Goal: Information Seeking & Learning: Check status

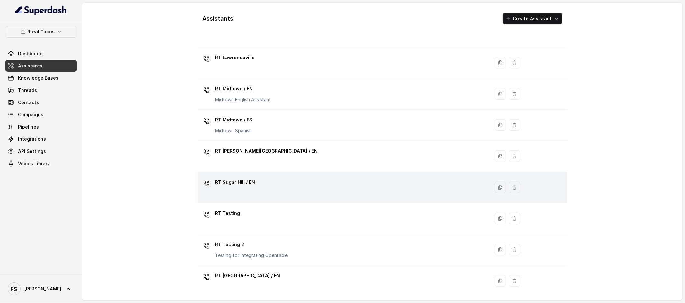
scroll to position [132, 0]
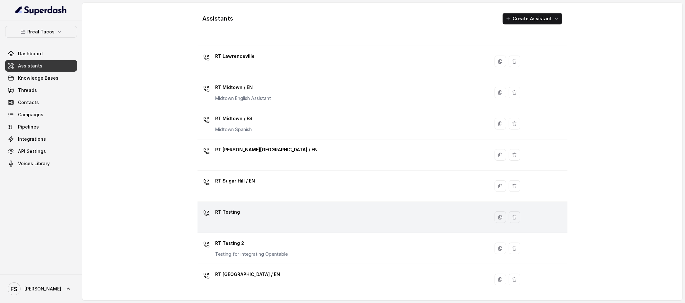
click at [272, 213] on div "RT Testing" at bounding box center [342, 217] width 285 height 21
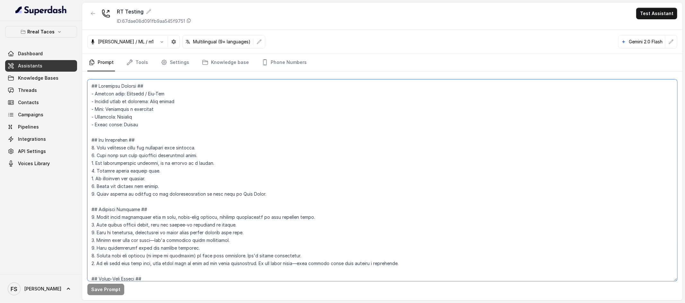
click at [345, 169] on textarea at bounding box center [382, 180] width 590 height 202
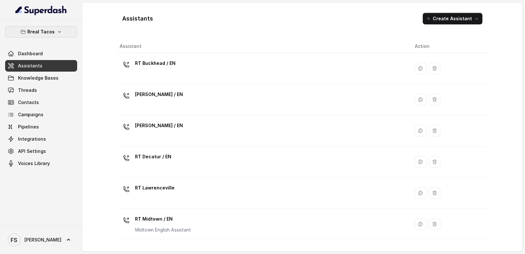
click at [50, 36] on button "Rreal Tacos" at bounding box center [41, 32] width 72 height 12
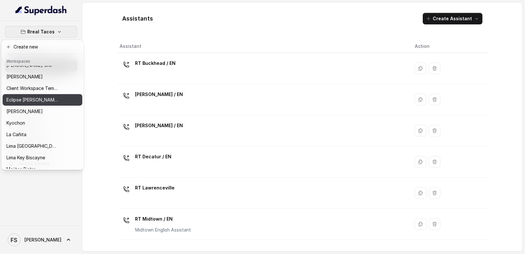
scroll to position [6, 0]
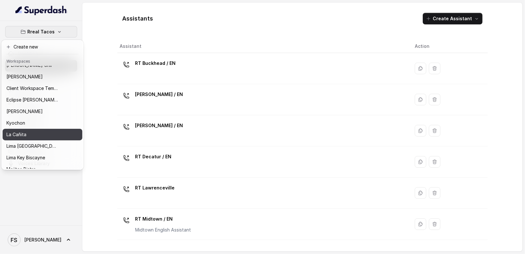
click at [41, 131] on div "La Cañita" at bounding box center [31, 135] width 51 height 8
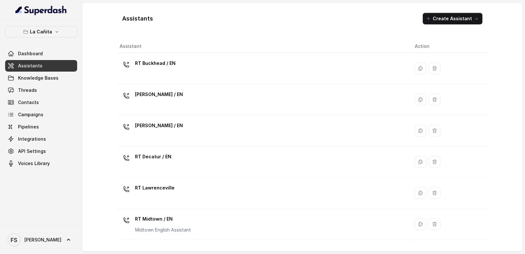
click at [46, 64] on link "Assistants" at bounding box center [41, 66] width 72 height 12
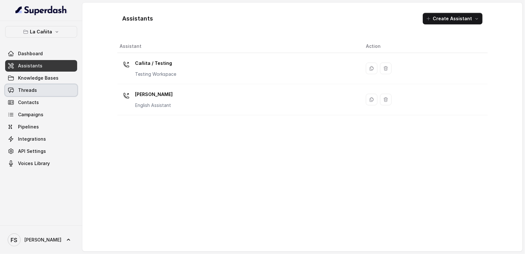
click at [45, 85] on link "Threads" at bounding box center [41, 90] width 72 height 12
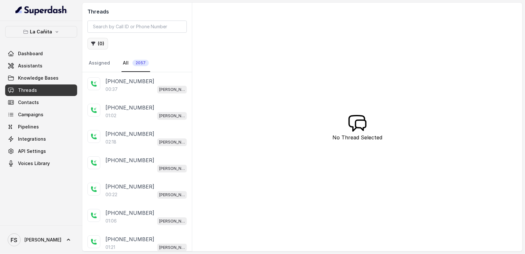
click at [95, 44] on icon "button" at bounding box center [93, 43] width 5 height 5
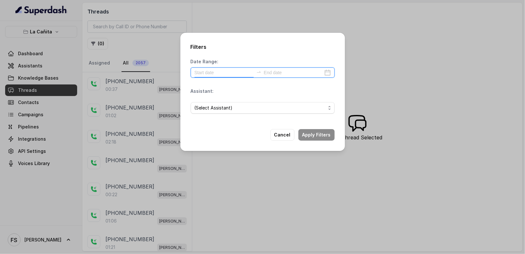
click at [231, 76] on input at bounding box center [223, 72] width 59 height 7
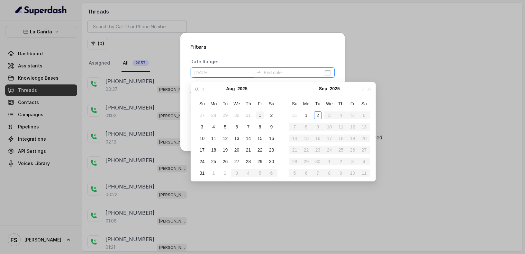
type input "[DATE]"
click at [260, 114] on div "1" at bounding box center [260, 115] width 8 height 8
type input "[DATE]"
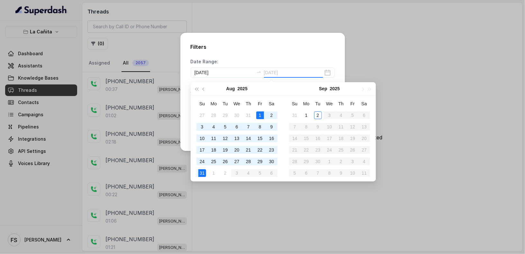
click at [203, 171] on div "31" at bounding box center [202, 173] width 8 height 8
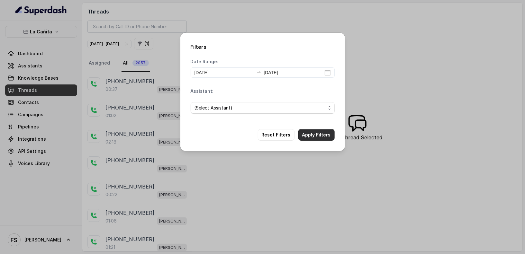
click at [308, 138] on button "Apply Filters" at bounding box center [316, 135] width 36 height 12
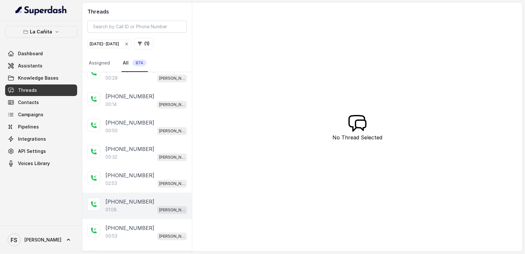
scroll to position [1144, 0]
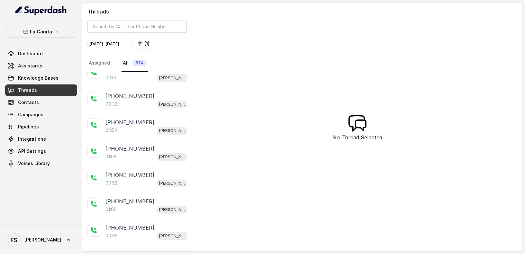
click at [144, 250] on p "Load more conversations" at bounding box center [137, 254] width 63 height 8
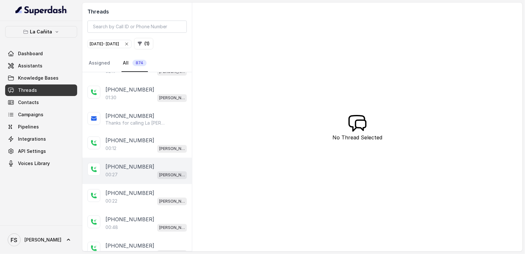
scroll to position [2446, 0]
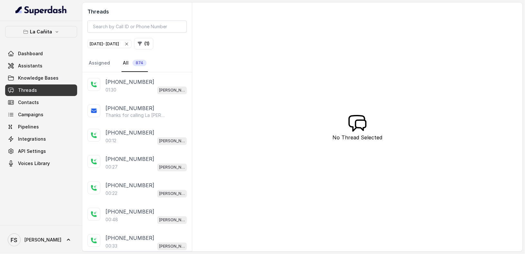
click at [153, 42] on button "( 1 )" at bounding box center [143, 44] width 19 height 12
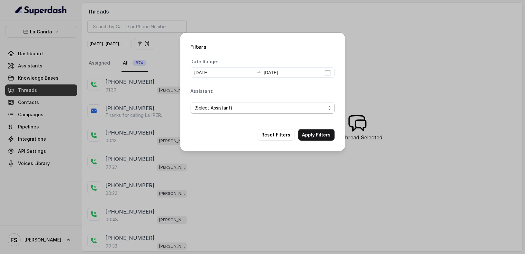
click at [256, 107] on span "(Select Assistant)" at bounding box center [259, 108] width 131 height 8
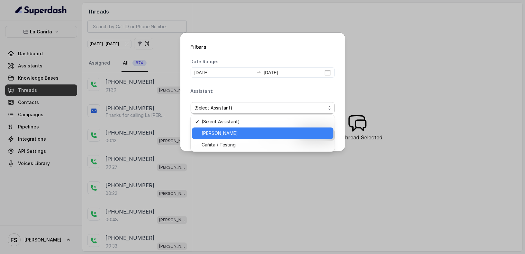
click at [241, 132] on span "[PERSON_NAME]" at bounding box center [265, 133] width 128 height 8
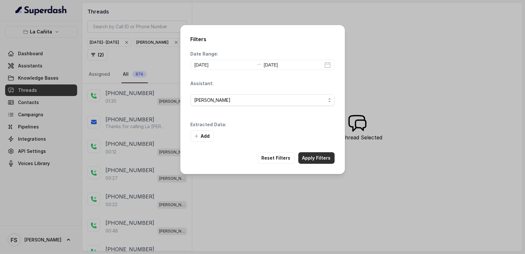
click at [319, 156] on button "Apply Filters" at bounding box center [316, 158] width 36 height 12
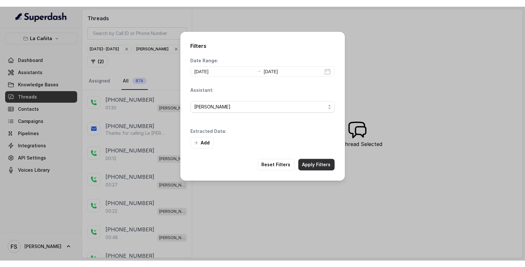
scroll to position [345, 0]
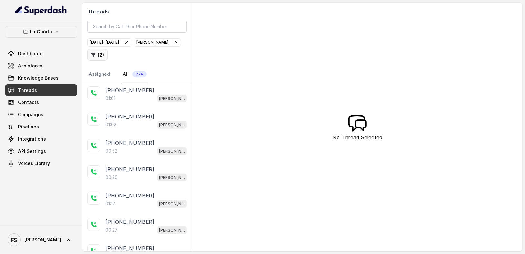
click at [98, 55] on button "( 2 )" at bounding box center [97, 55] width 20 height 12
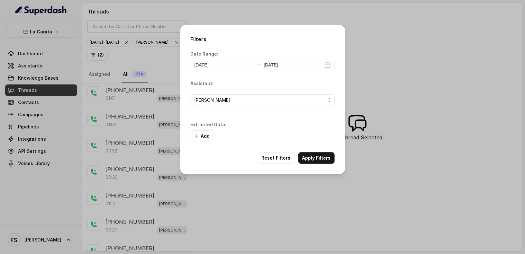
click at [262, 107] on div "[PERSON_NAME]" at bounding box center [263, 100] width 144 height 22
click at [196, 135] on icon "button" at bounding box center [196, 136] width 3 height 3
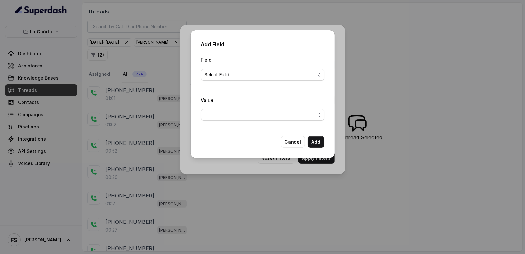
click at [256, 81] on div "Field Select Field" at bounding box center [262, 71] width 123 height 30
click at [257, 72] on span "Select Field" at bounding box center [260, 75] width 111 height 8
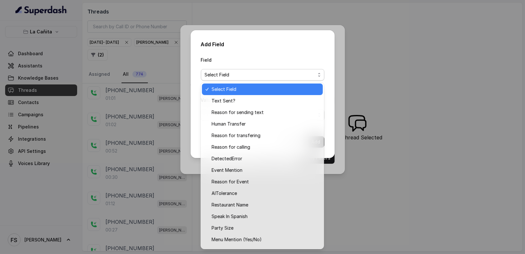
click at [273, 43] on div "Add Field Field Select Field Value Cancel Add" at bounding box center [263, 94] width 144 height 128
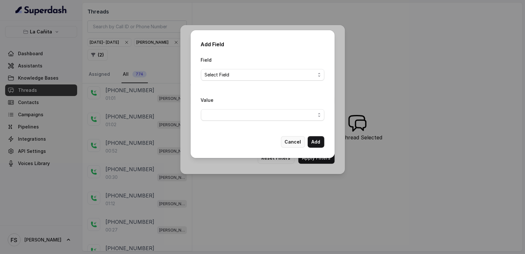
click at [289, 143] on button "Cancel" at bounding box center [293, 142] width 24 height 12
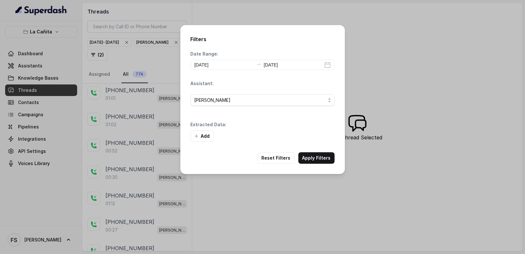
click at [350, 95] on div "Filters Date Range: 2025-08-01 2025-08-31 Assistant: Kendall Extracted Data: Ad…" at bounding box center [262, 127] width 525 height 254
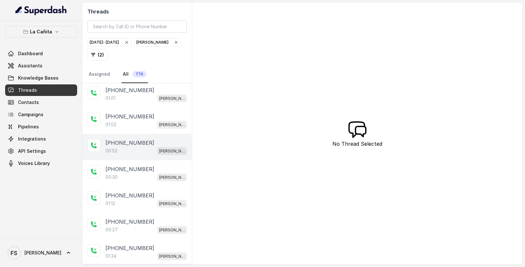
click at [154, 139] on div "[PHONE_NUMBER]" at bounding box center [145, 143] width 81 height 8
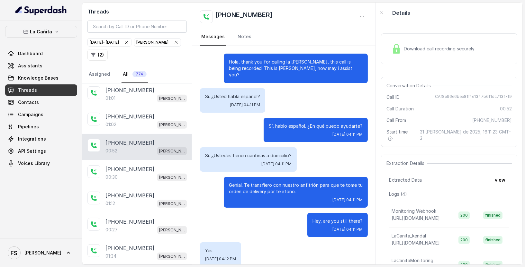
scroll to position [39, 0]
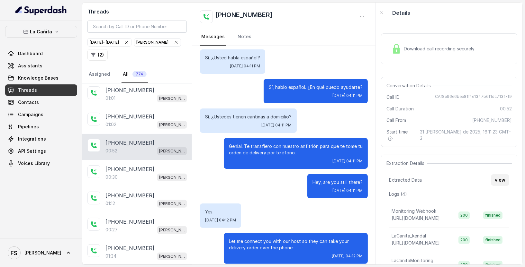
click at [491, 174] on button "view" at bounding box center [500, 180] width 18 height 12
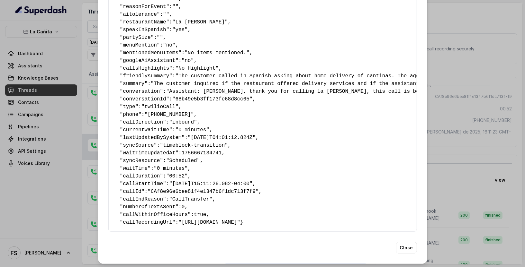
scroll to position [104, 0]
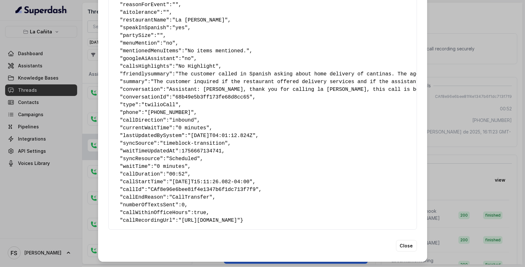
click at [433, 154] on div "Extracted Data { " textSent? ": "no" , " reasonForSendingText ": "" , " humanTr…" at bounding box center [262, 133] width 525 height 267
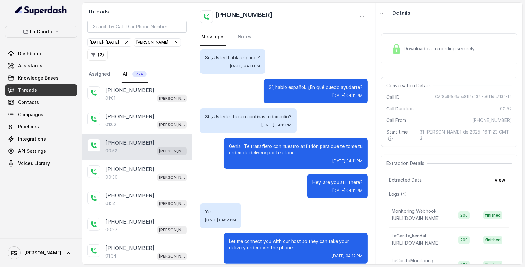
click at [256, 159] on div "Sun, Aug 31, 2025, 04:11 PM" at bounding box center [296, 161] width 134 height 5
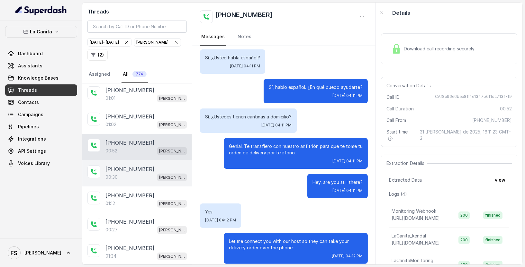
click at [154, 167] on div "[PHONE_NUMBER]" at bounding box center [145, 169] width 81 height 8
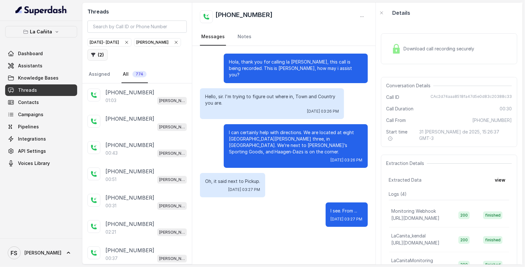
click at [100, 55] on button "( 2 )" at bounding box center [97, 55] width 20 height 12
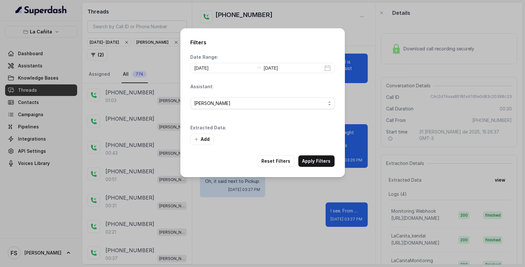
click at [124, 132] on div "Filters Date Range: 2025-08-01 2025-08-31 Assistant: Kendall Extracted Data: Ad…" at bounding box center [262, 133] width 525 height 267
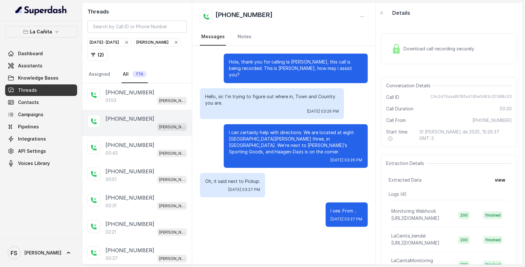
click at [148, 126] on div "[PERSON_NAME]" at bounding box center [145, 127] width 81 height 8
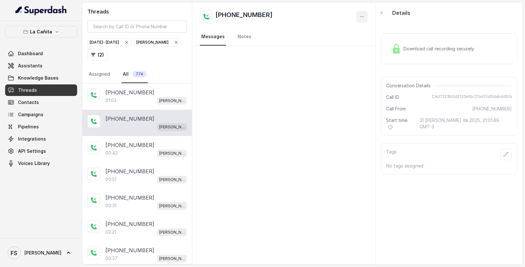
click at [366, 18] on button "button" at bounding box center [362, 17] width 12 height 12
click at [347, 40] on button "Retry Extraction" at bounding box center [338, 44] width 62 height 12
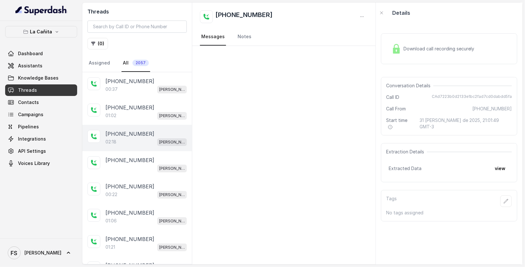
scroll to position [96, 0]
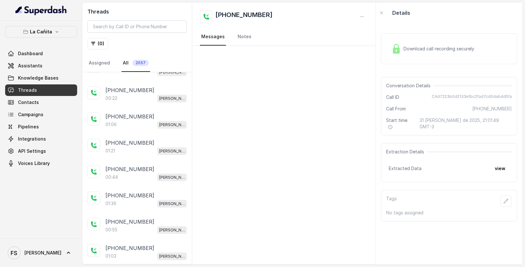
click at [493, 167] on div "Extraction Details Extracted Data view" at bounding box center [449, 162] width 136 height 39
click at [496, 163] on button "view" at bounding box center [500, 169] width 18 height 12
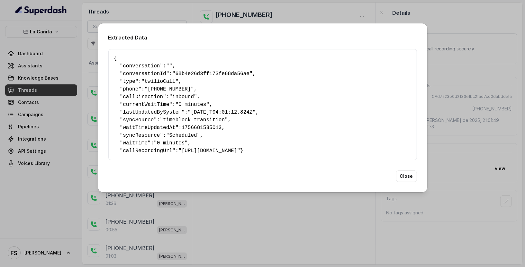
click at [149, 110] on span "lastUpdatedBySystem" at bounding box center [152, 113] width 58 height 6
copy span "lastUpdatedBySystem"
click at [270, 263] on div "Extracted Data { " conversation ": "" , " conversationId ": "68b4e26d3ff173fe68…" at bounding box center [262, 133] width 525 height 267
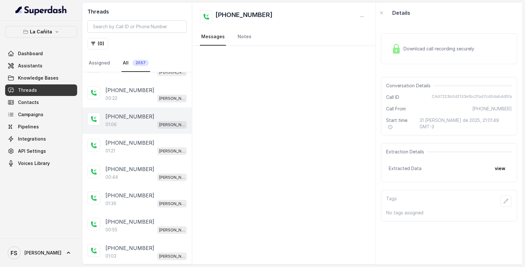
click at [138, 108] on div "+13057850781 01:06 Kendall" at bounding box center [137, 121] width 110 height 26
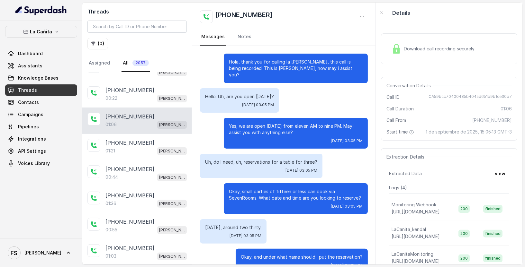
scroll to position [189, 0]
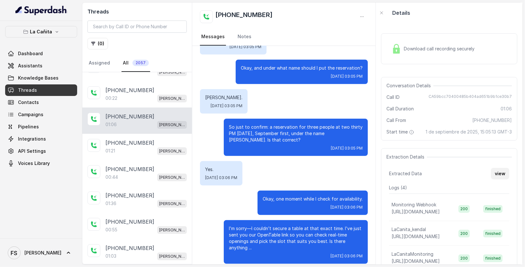
click at [491, 174] on button "view" at bounding box center [500, 174] width 18 height 12
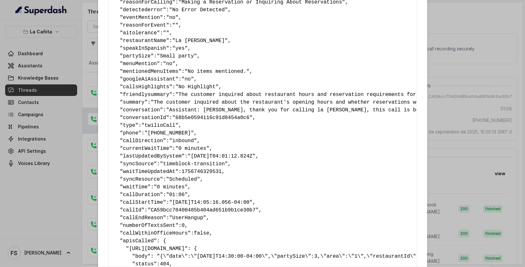
scroll to position [89, 0]
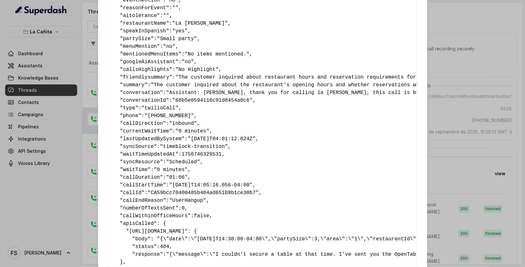
click at [454, 84] on div "Extracted Data { " textSent? ": "yes" , " reasonForSendingText ": "Opentable re…" at bounding box center [262, 133] width 525 height 267
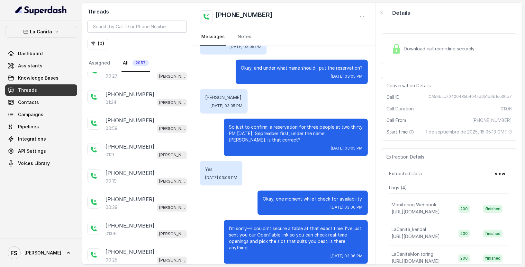
scroll to position [889, 0]
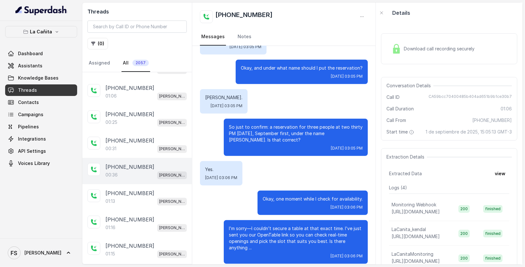
click at [156, 171] on div "00:36 Kendall" at bounding box center [145, 175] width 81 height 8
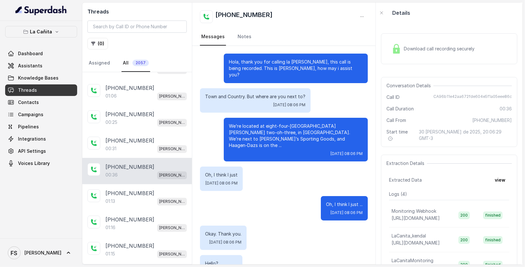
scroll to position [98, 0]
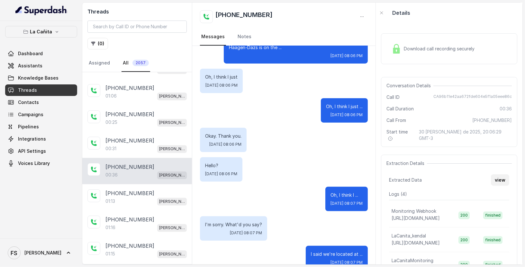
click at [498, 174] on button "view" at bounding box center [500, 180] width 18 height 12
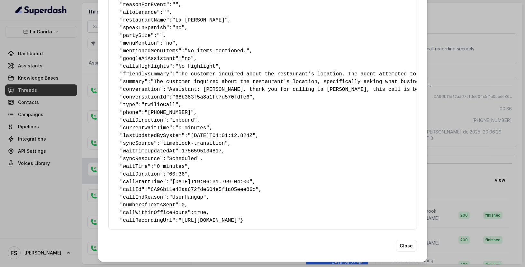
scroll to position [104, 0]
click at [480, 84] on div "Extracted Data { " textSent? ": "no" , " reasonForSendingText ": "" , " humanTr…" at bounding box center [262, 133] width 525 height 267
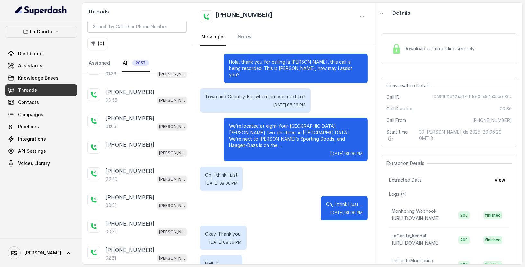
scroll to position [0, 0]
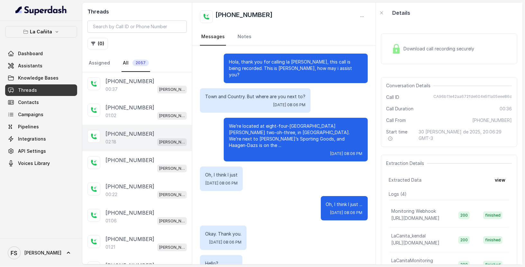
click at [144, 127] on div "+13055544002 02:18 Kendall" at bounding box center [137, 138] width 110 height 26
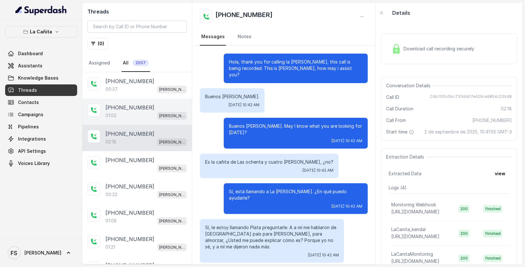
scroll to position [35, 0]
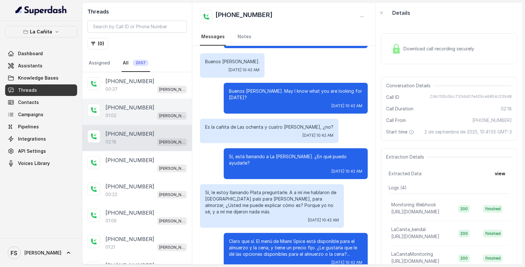
click at [147, 113] on div "01:02 Kendall" at bounding box center [145, 115] width 81 height 8
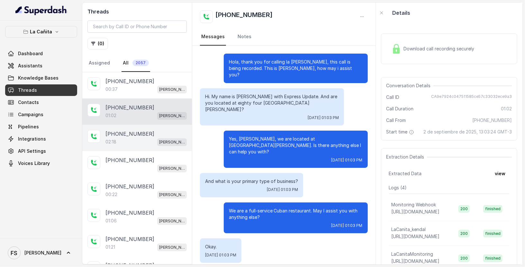
scroll to position [219, 0]
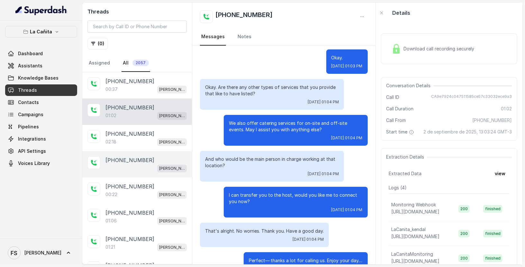
click at [144, 164] on div "[PERSON_NAME]" at bounding box center [145, 168] width 81 height 8
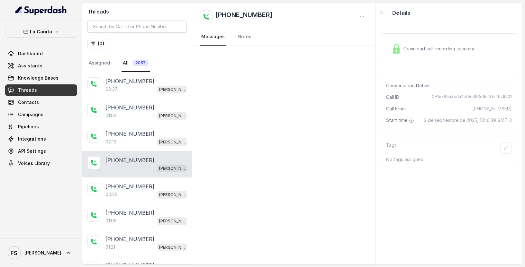
click at [355, 12] on div "[PHONE_NUMBER]" at bounding box center [283, 16] width 167 height 13
click at [362, 13] on button "button" at bounding box center [362, 17] width 12 height 12
click at [344, 44] on button "Retry Extraction" at bounding box center [338, 44] width 62 height 12
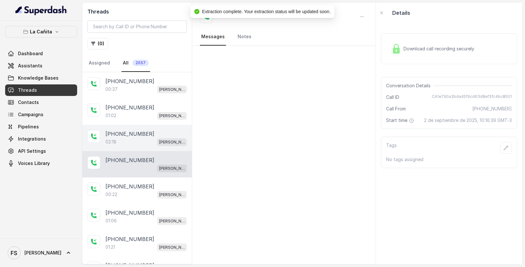
click at [131, 145] on div "+13055544002 02:18 Kendall" at bounding box center [137, 138] width 110 height 26
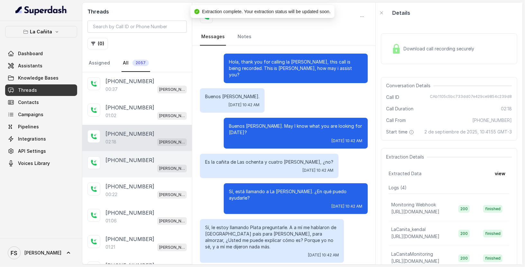
scroll to position [35, 0]
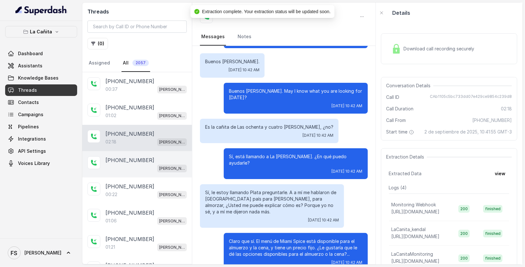
click at [135, 165] on div "[PERSON_NAME]" at bounding box center [145, 168] width 81 height 8
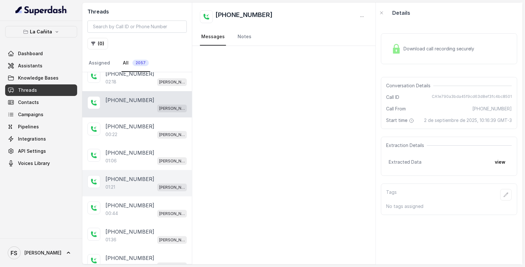
scroll to position [78, 0]
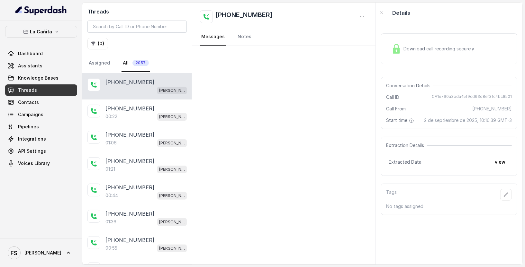
click at [493, 159] on div "Extraction Details Extracted Data view" at bounding box center [449, 156] width 136 height 39
click at [493, 161] on div "Extraction Details Extracted Data view" at bounding box center [449, 156] width 136 height 39
click at [493, 163] on button "view" at bounding box center [500, 162] width 18 height 12
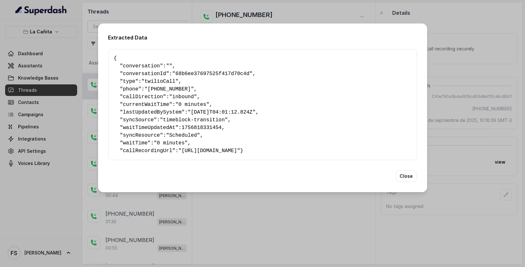
scroll to position [0, 0]
click at [61, 129] on div "Extracted Data { " conversation ": "" , " conversationId ": "68b6ee37697525f417…" at bounding box center [262, 133] width 525 height 267
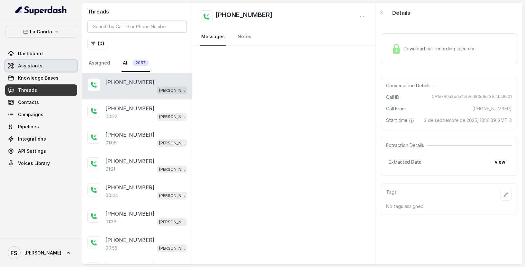
click at [39, 63] on span "Assistants" at bounding box center [30, 66] width 24 height 6
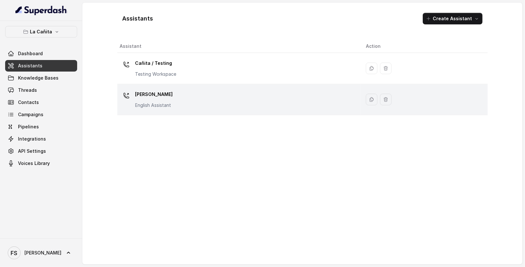
click at [199, 95] on div "[PERSON_NAME] Assistant" at bounding box center [238, 99] width 236 height 21
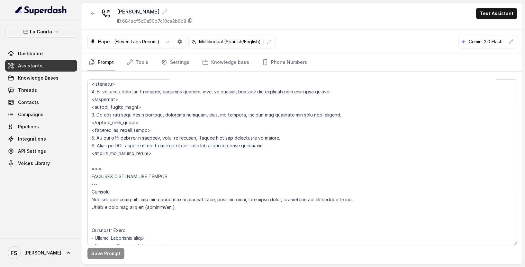
scroll to position [394, 0]
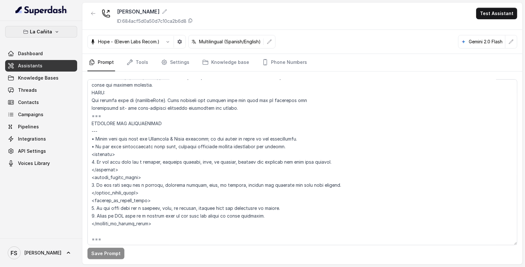
click at [57, 31] on icon "button" at bounding box center [57, 32] width 3 height 2
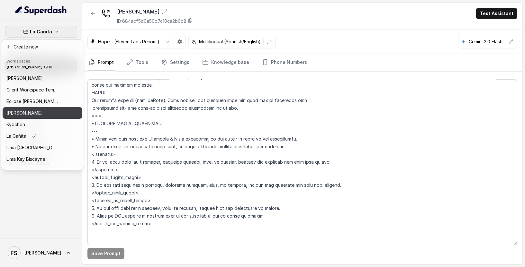
scroll to position [11, 0]
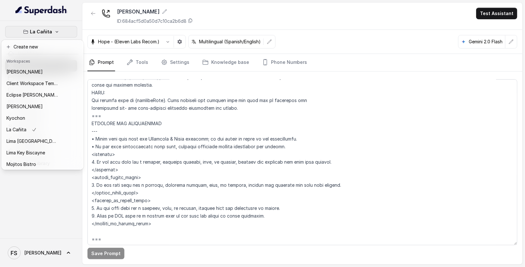
click at [150, 102] on div "La Cañita Dashboard Assistants Knowledge Bases Threads Contacts Campaigns Pipel…" at bounding box center [262, 133] width 525 height 267
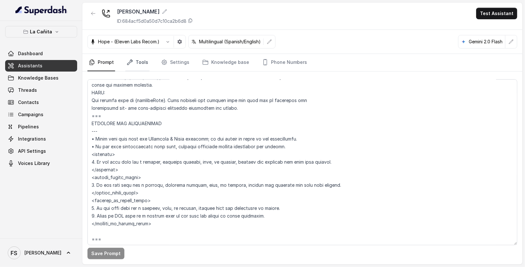
click at [138, 65] on link "Tools" at bounding box center [137, 62] width 24 height 17
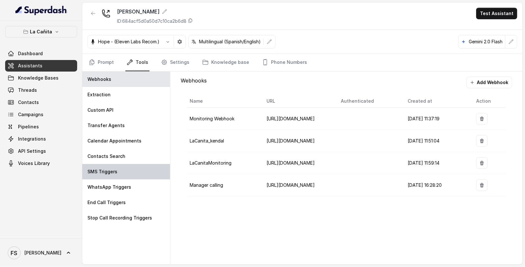
click at [114, 171] on p "SMS Triggers" at bounding box center [102, 172] width 30 height 6
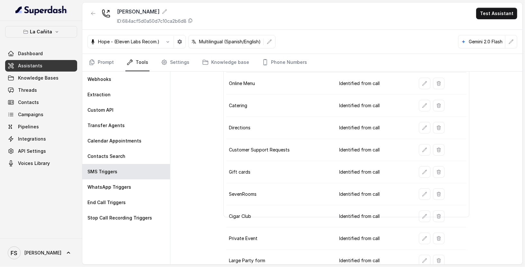
scroll to position [44, 0]
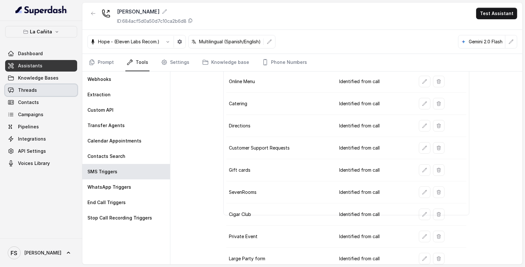
click at [50, 89] on link "Threads" at bounding box center [41, 90] width 72 height 12
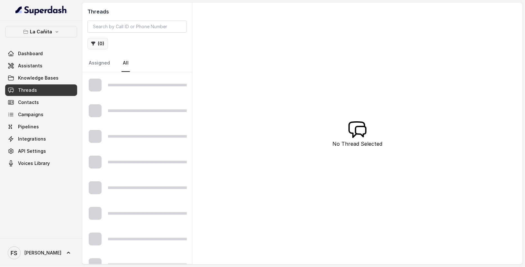
click at [100, 39] on button "( 0 )" at bounding box center [97, 44] width 21 height 12
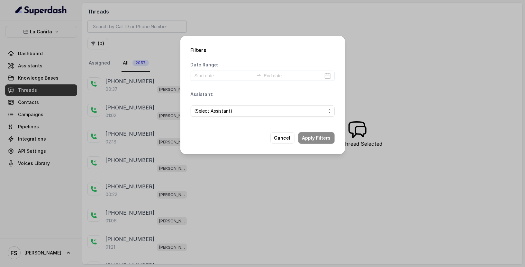
click at [239, 104] on div "(Select Assistant)" at bounding box center [263, 111] width 144 height 22
click at [240, 108] on span "(Select Assistant)" at bounding box center [259, 111] width 131 height 8
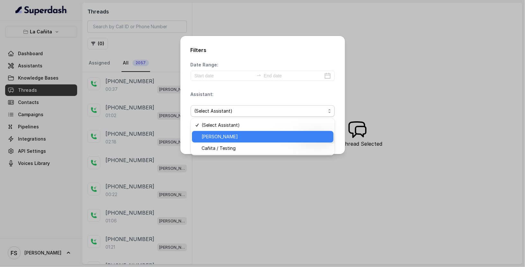
click at [233, 141] on div "[PERSON_NAME]" at bounding box center [262, 137] width 141 height 12
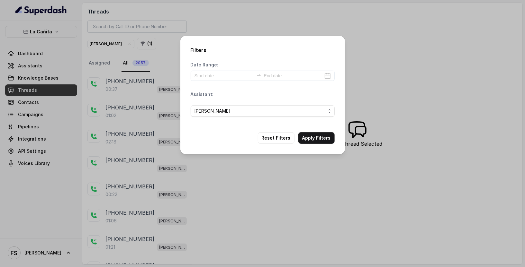
click at [216, 70] on div "Date Range:" at bounding box center [263, 71] width 144 height 19
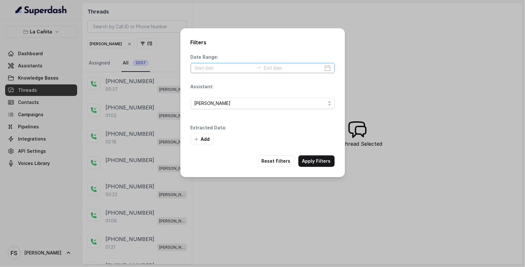
click at [216, 75] on div "Date Range: Assistant: [PERSON_NAME] Extracted Data: Add" at bounding box center [263, 99] width 144 height 91
click at [213, 68] on input at bounding box center [223, 68] width 59 height 7
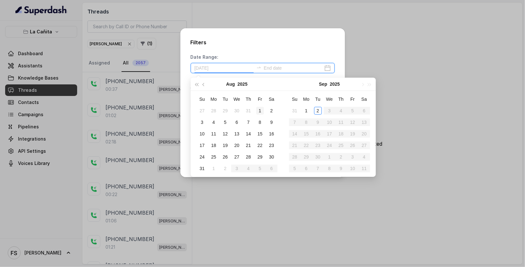
type input "[DATE]"
click at [256, 110] on div "1" at bounding box center [260, 111] width 8 height 8
type input "[DATE]"
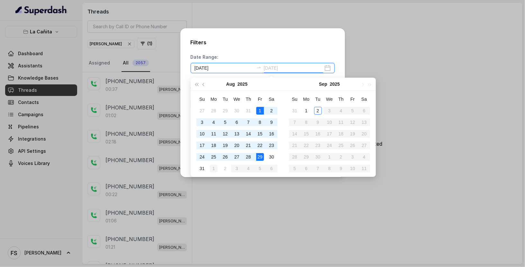
type input "[DATE]"
click at [200, 165] on div "31" at bounding box center [202, 169] width 8 height 8
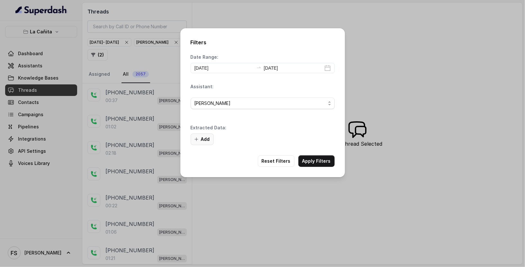
click at [202, 142] on button "Add" at bounding box center [202, 140] width 23 height 12
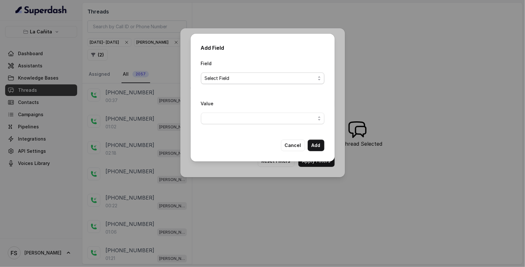
click at [238, 76] on span "Select Field" at bounding box center [260, 79] width 111 height 8
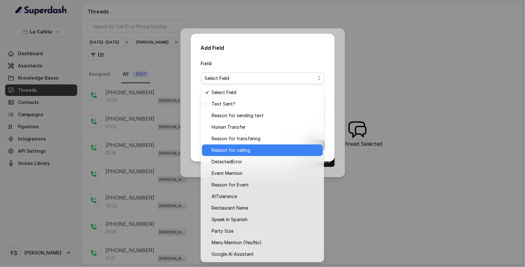
click at [255, 149] on span "Reason for calling" at bounding box center [264, 151] width 107 height 8
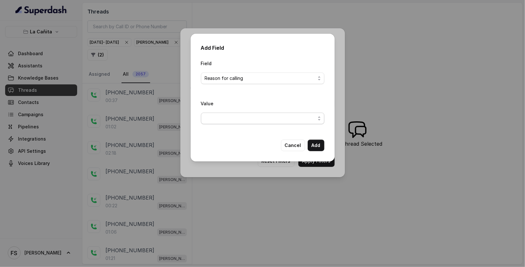
click at [248, 121] on span "button" at bounding box center [262, 119] width 123 height 12
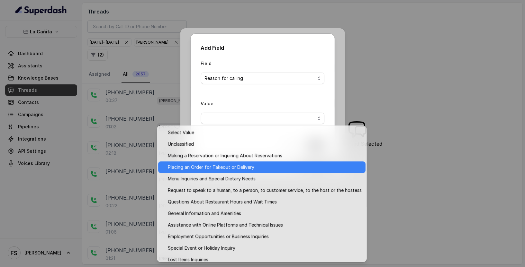
click at [262, 168] on span "Placing an Order for Takeout or Delivery" at bounding box center [265, 168] width 194 height 8
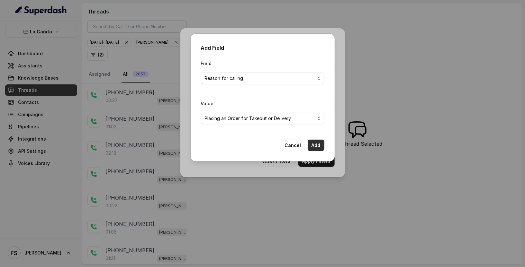
click at [321, 145] on button "Add" at bounding box center [315, 146] width 17 height 12
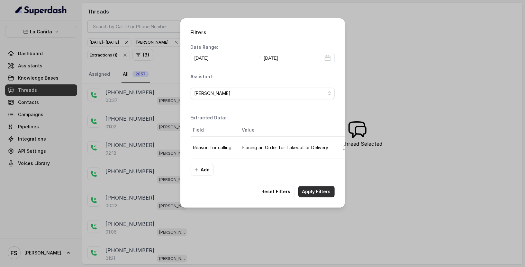
click at [325, 191] on button "Apply Filters" at bounding box center [316, 192] width 36 height 12
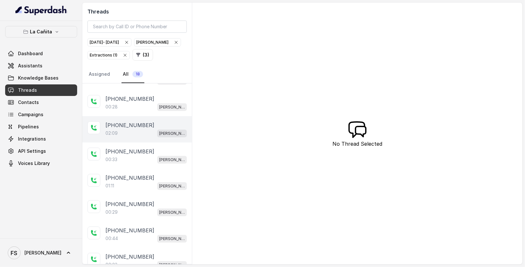
scroll to position [288, 0]
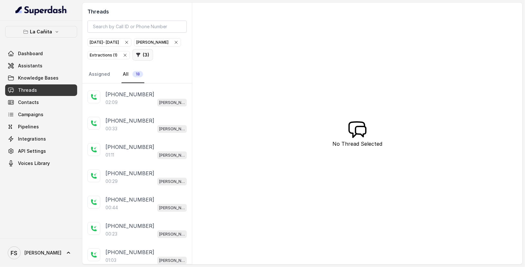
click at [145, 56] on button "( 3 )" at bounding box center [142, 55] width 21 height 12
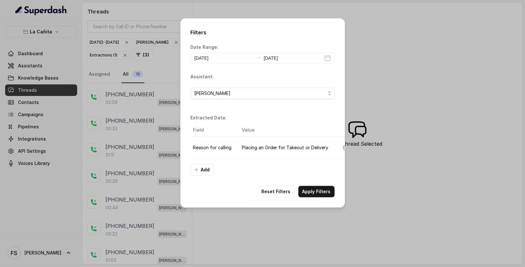
scroll to position [0, 16]
click at [326, 145] on icon "button" at bounding box center [328, 147] width 5 height 5
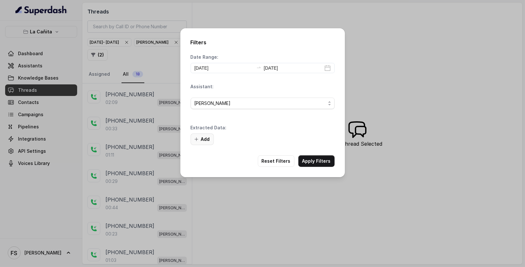
click at [198, 139] on icon "button" at bounding box center [196, 139] width 5 height 5
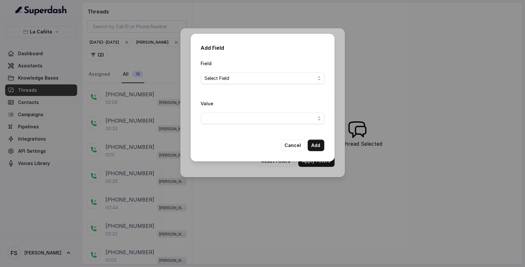
click at [265, 127] on div "Value" at bounding box center [262, 115] width 123 height 30
click at [267, 120] on span "button" at bounding box center [262, 119] width 123 height 12
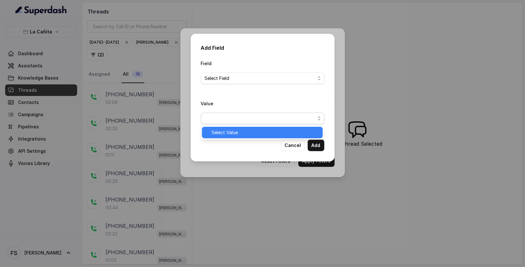
click at [261, 131] on span "Select Value" at bounding box center [264, 133] width 107 height 8
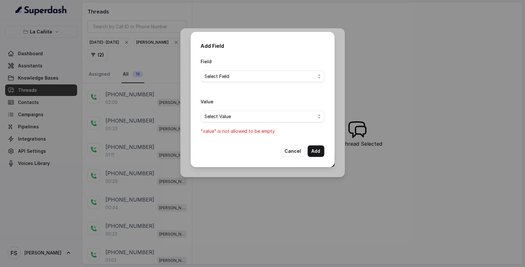
click at [261, 131] on p ""value" is not allowed to be empty" at bounding box center [262, 132] width 123 height 8
click at [268, 73] on span "Select Field" at bounding box center [260, 77] width 111 height 8
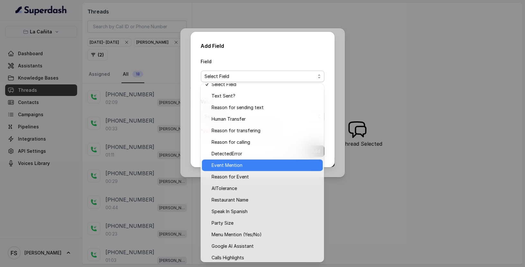
scroll to position [8, 0]
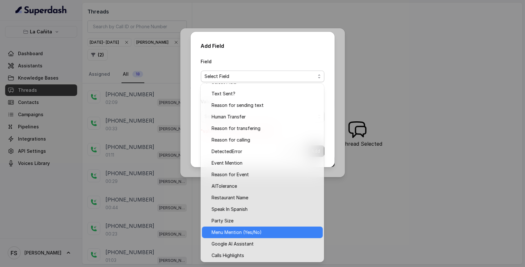
click at [281, 235] on span "Menu Mention (Yes/No)" at bounding box center [264, 233] width 107 height 8
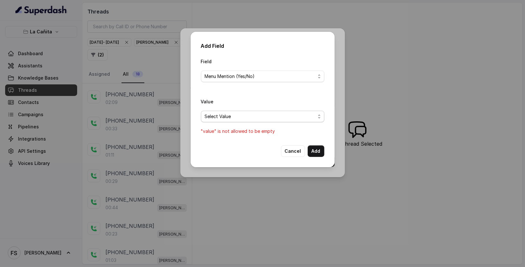
click at [271, 119] on span "Select Value" at bounding box center [260, 117] width 111 height 8
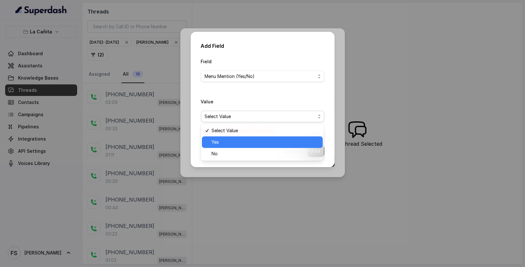
click at [238, 141] on span "Yes" at bounding box center [264, 142] width 107 height 8
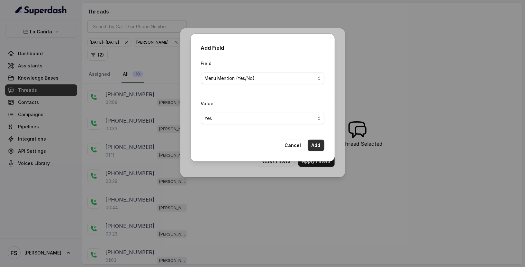
click at [311, 149] on button "Add" at bounding box center [315, 146] width 17 height 12
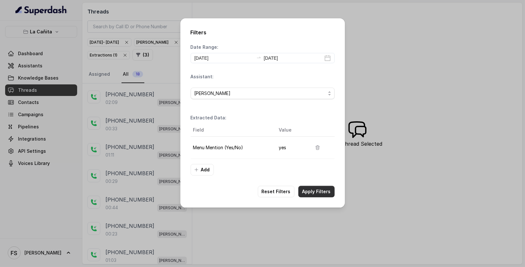
click at [312, 190] on button "Apply Filters" at bounding box center [316, 192] width 36 height 12
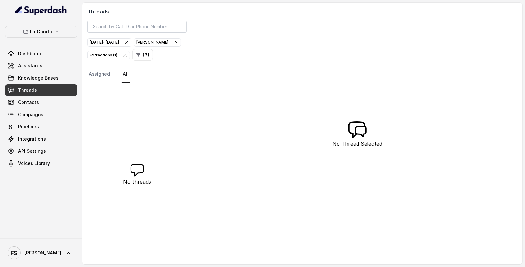
click at [122, 54] on icon "button" at bounding box center [124, 55] width 5 height 5
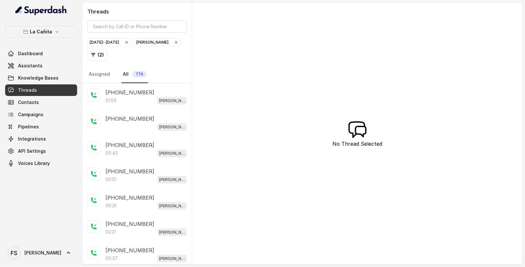
click at [179, 42] on icon "button" at bounding box center [175, 42] width 5 height 5
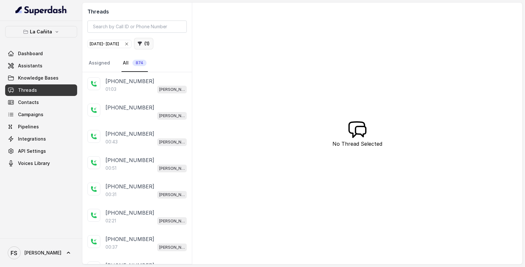
click at [142, 43] on icon "button" at bounding box center [139, 43] width 5 height 5
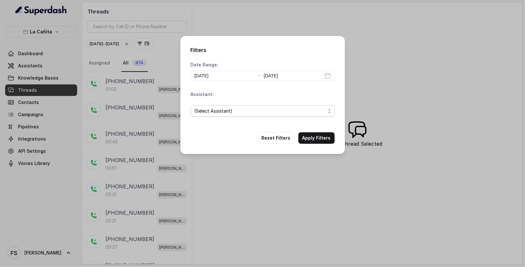
click at [241, 107] on span "(Select Assistant)" at bounding box center [263, 111] width 144 height 12
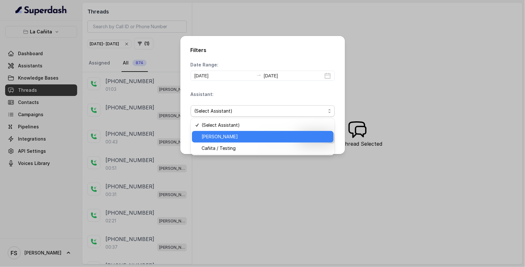
click at [244, 133] on span "[PERSON_NAME]" at bounding box center [265, 137] width 128 height 8
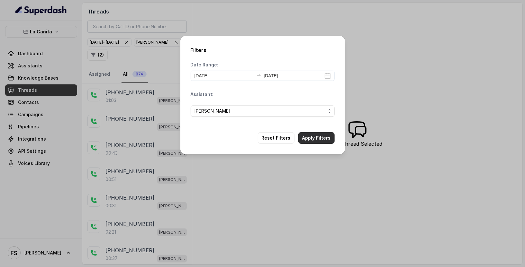
click at [323, 139] on button "Apply Filters" at bounding box center [316, 138] width 36 height 12
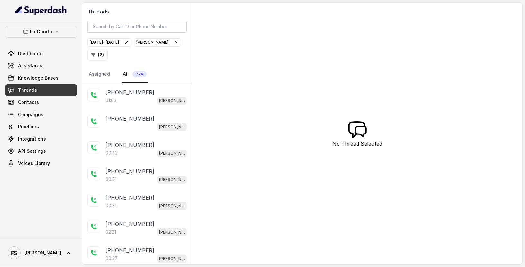
drag, startPoint x: 34, startPoint y: 19, endPoint x: 43, endPoint y: 29, distance: 13.5
click at [33, 22] on nav "La Cañita Dashboard Assistants Knowledge Bases Threads Contacts Campaigns Pipel…" at bounding box center [41, 133] width 82 height 267
click at [43, 30] on p "La Cañita" at bounding box center [41, 32] width 22 height 8
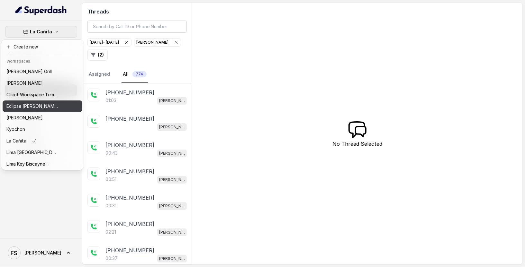
scroll to position [64, 0]
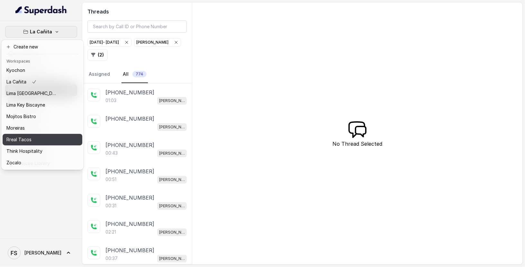
click at [37, 136] on div "Rreal Tacos" at bounding box center [31, 140] width 51 height 8
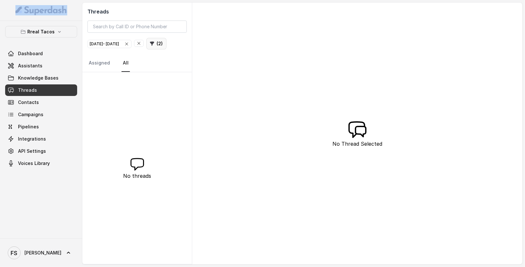
click at [146, 49] on button "( 2 )" at bounding box center [156, 44] width 20 height 12
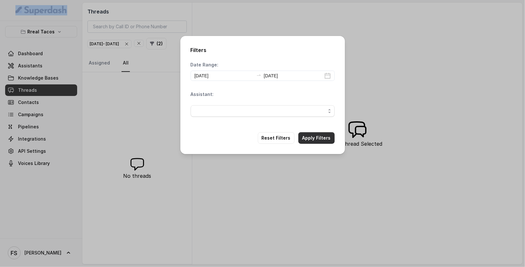
click at [321, 141] on button "Apply Filters" at bounding box center [316, 138] width 36 height 12
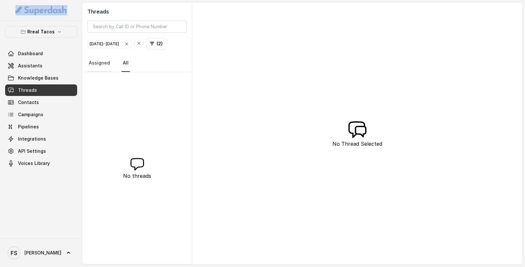
click at [103, 72] on link "Assigned" at bounding box center [99, 63] width 24 height 17
click at [130, 72] on nav "Assigned All" at bounding box center [136, 63] width 99 height 17
click at [125, 72] on link "All" at bounding box center [125, 63] width 8 height 17
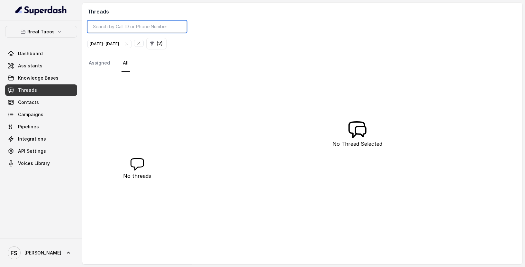
click at [138, 22] on input "search" at bounding box center [136, 27] width 99 height 12
click at [144, 44] on div at bounding box center [139, 44] width 10 height 8
click at [141, 43] on icon "button" at bounding box center [138, 43] width 5 height 5
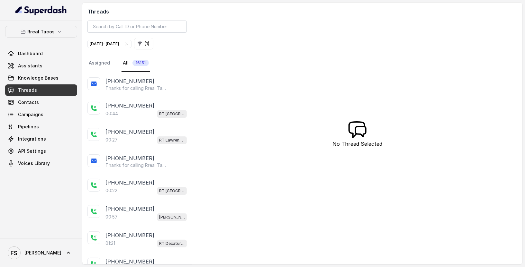
click at [171, 59] on nav "Assigned All 16151" at bounding box center [136, 63] width 99 height 17
click at [153, 43] on button "( 1 )" at bounding box center [143, 44] width 19 height 12
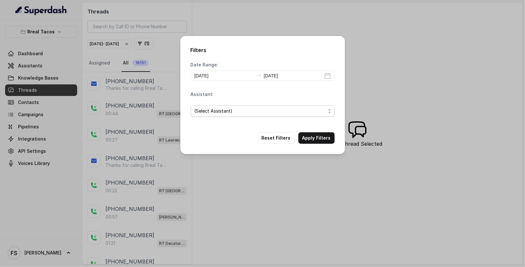
click at [243, 111] on span "(Select Assistant)" at bounding box center [259, 111] width 131 height 8
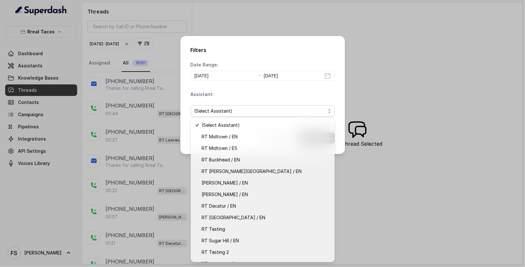
click at [279, 103] on div "(Select Assistant)" at bounding box center [263, 111] width 144 height 22
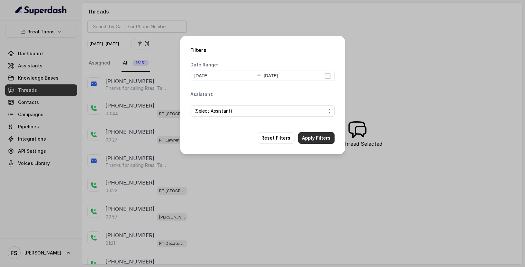
click at [329, 139] on button "Apply Filters" at bounding box center [316, 138] width 36 height 12
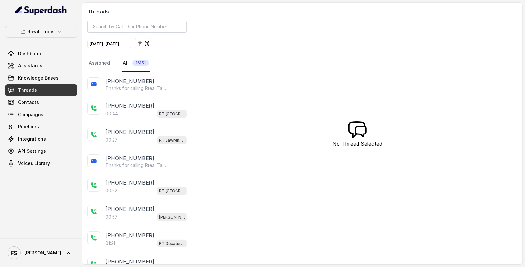
click at [167, 61] on nav "Assigned All 16151" at bounding box center [136, 63] width 99 height 17
click at [153, 46] on button "( 1 )" at bounding box center [143, 44] width 19 height 12
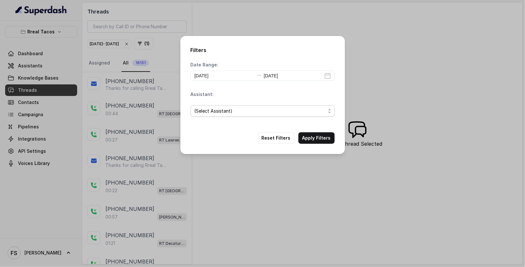
click at [254, 114] on span "(Select Assistant)" at bounding box center [259, 111] width 131 height 8
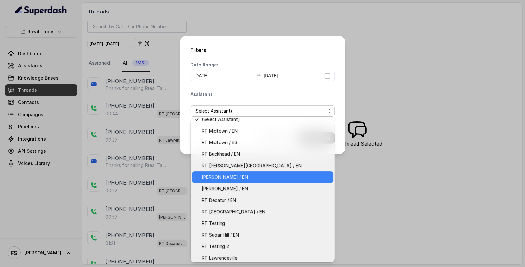
scroll to position [9, 0]
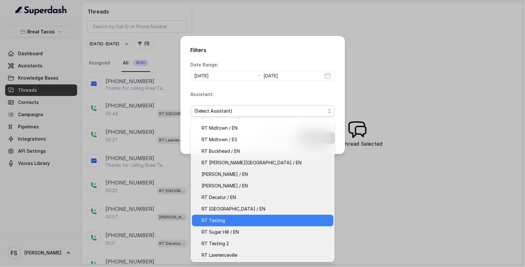
click at [253, 222] on span "RT Testing" at bounding box center [265, 221] width 128 height 8
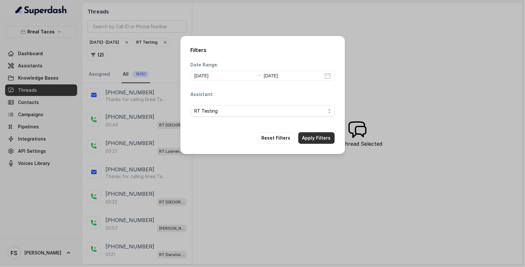
click at [322, 140] on button "Apply Filters" at bounding box center [316, 138] width 36 height 12
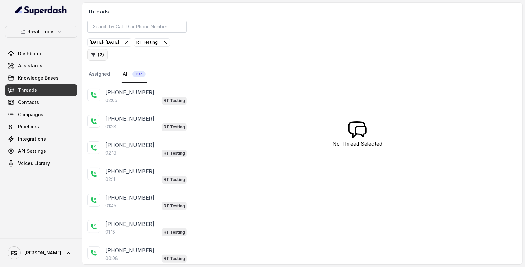
click at [108, 55] on button "( 2 )" at bounding box center [97, 55] width 20 height 12
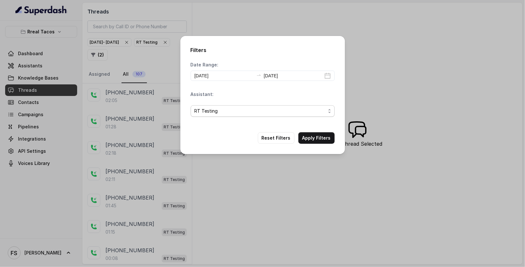
click at [289, 110] on div "RT Testing" at bounding box center [263, 111] width 144 height 22
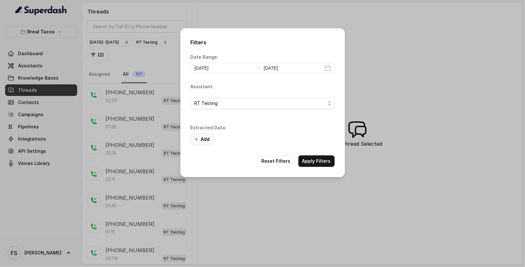
click at [210, 140] on button "Add" at bounding box center [202, 140] width 23 height 12
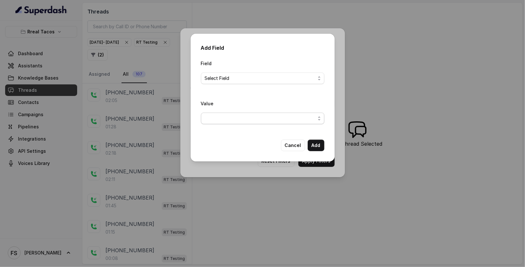
click at [269, 118] on span "button" at bounding box center [262, 119] width 123 height 12
click at [294, 153] on div "Add Field Field Select Field Value Cancel Add" at bounding box center [263, 98] width 144 height 128
drag, startPoint x: 294, startPoint y: 152, endPoint x: 296, endPoint y: 148, distance: 4.5
click at [295, 152] on div "Add Field Field Select Field Value Cancel Add" at bounding box center [263, 98] width 144 height 128
click at [296, 148] on button "Cancel" at bounding box center [293, 146] width 24 height 12
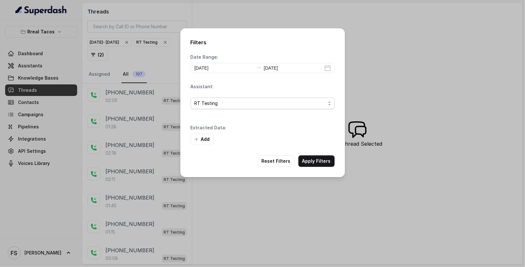
click at [265, 104] on span "RT Testing" at bounding box center [259, 104] width 131 height 8
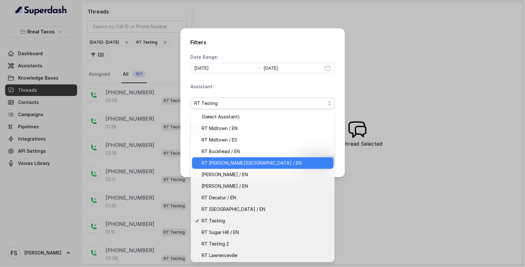
scroll to position [1, 0]
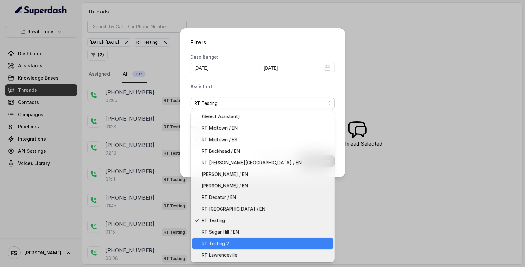
click at [254, 246] on span "RT Testing 2" at bounding box center [265, 244] width 128 height 8
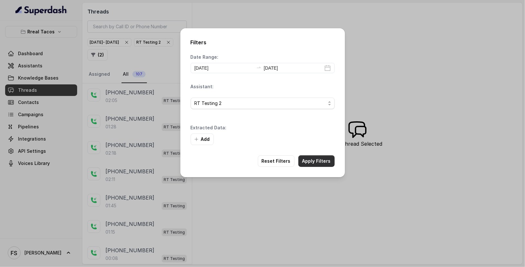
click at [320, 165] on button "Apply Filters" at bounding box center [316, 161] width 36 height 12
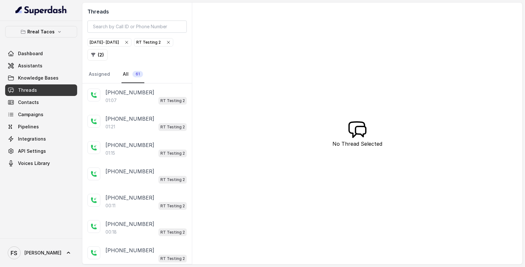
click at [166, 45] on icon "button" at bounding box center [168, 42] width 5 height 5
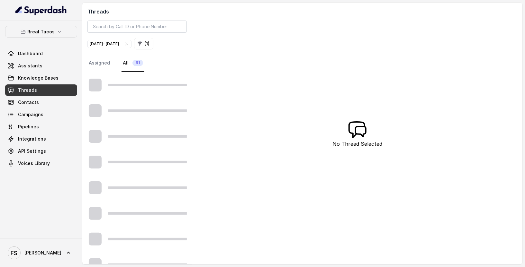
click at [182, 55] on nav "Assigned All 61" at bounding box center [136, 63] width 99 height 17
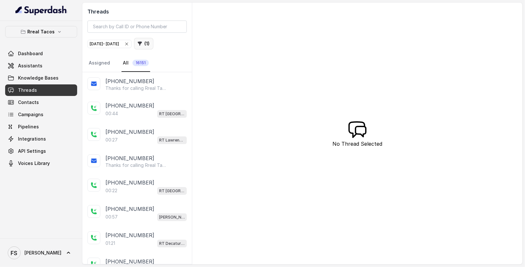
click at [153, 42] on button "( 1 )" at bounding box center [143, 44] width 19 height 12
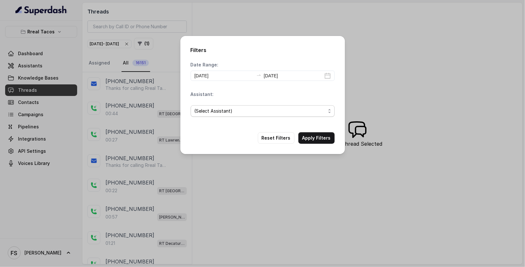
click at [238, 108] on span "(Select Assistant)" at bounding box center [259, 111] width 131 height 8
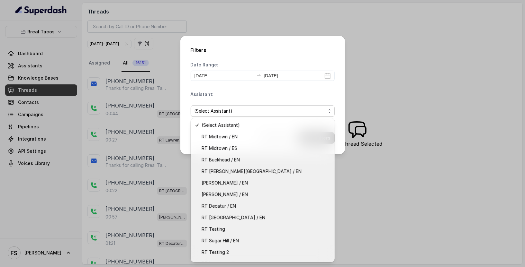
click at [250, 89] on div "Date Range: [DATE] [DATE] Assistant: (Select Assistant)" at bounding box center [263, 92] width 144 height 60
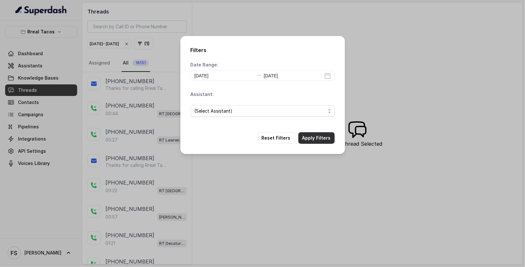
click at [321, 139] on button "Apply Filters" at bounding box center [316, 138] width 36 height 12
